Goal: Find specific page/section: Find specific page/section

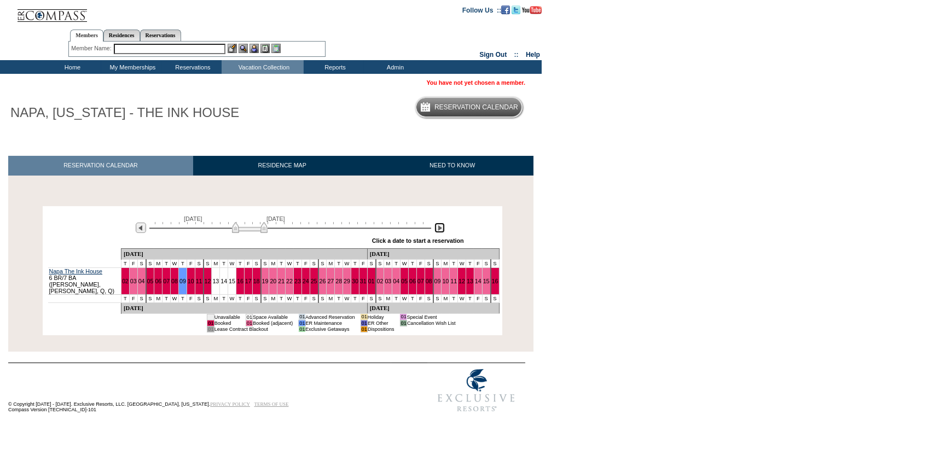
click at [440, 229] on img at bounding box center [440, 228] width 10 height 10
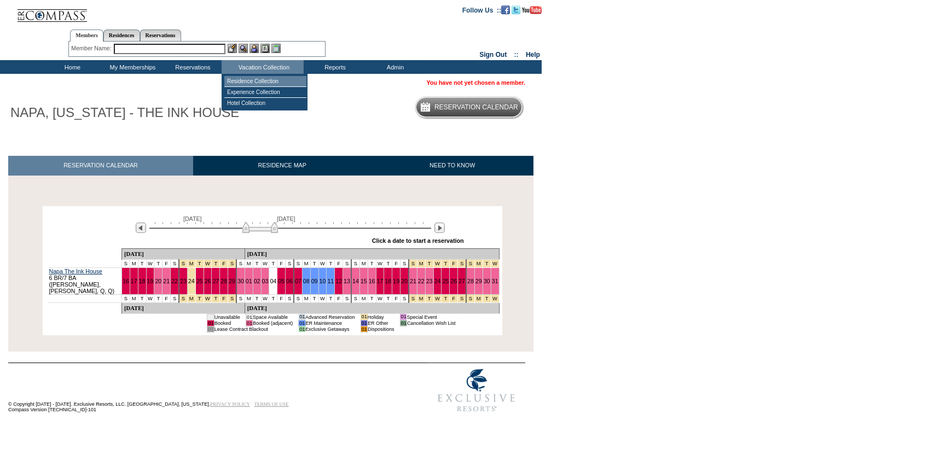
click at [247, 83] on td "Residence Collection" at bounding box center [265, 81] width 82 height 11
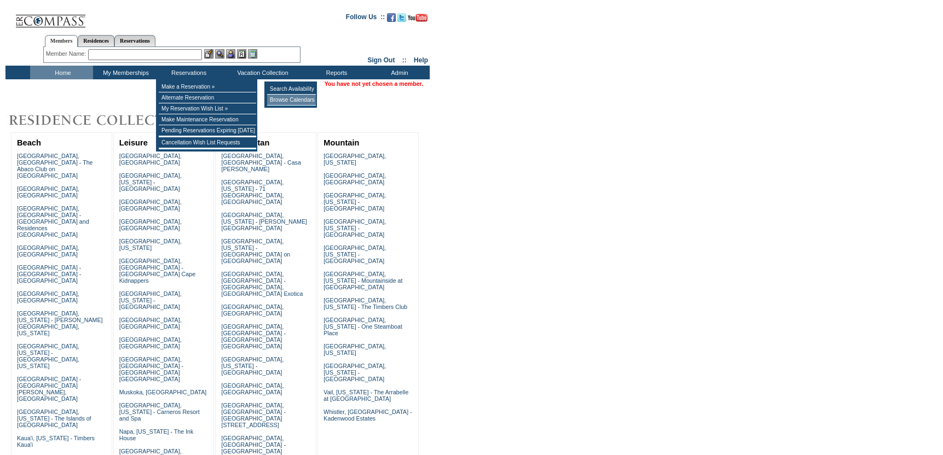
click at [284, 101] on td "Browse Calendars" at bounding box center [291, 100] width 49 height 11
